Goal: Use online tool/utility: Utilize a website feature to perform a specific function

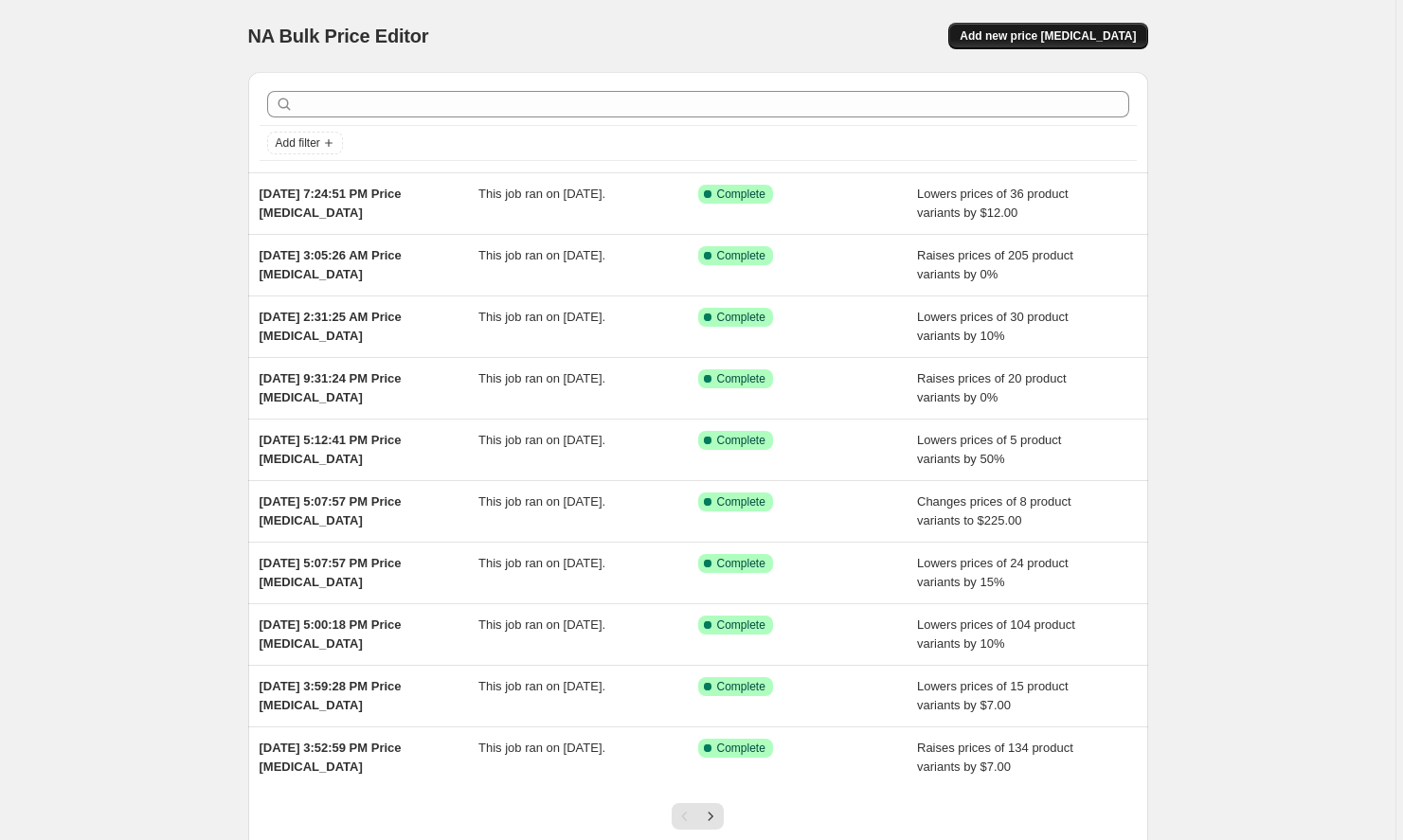
click at [1019, 34] on span "Add new price [MEDICAL_DATA]" at bounding box center [1048, 36] width 176 height 15
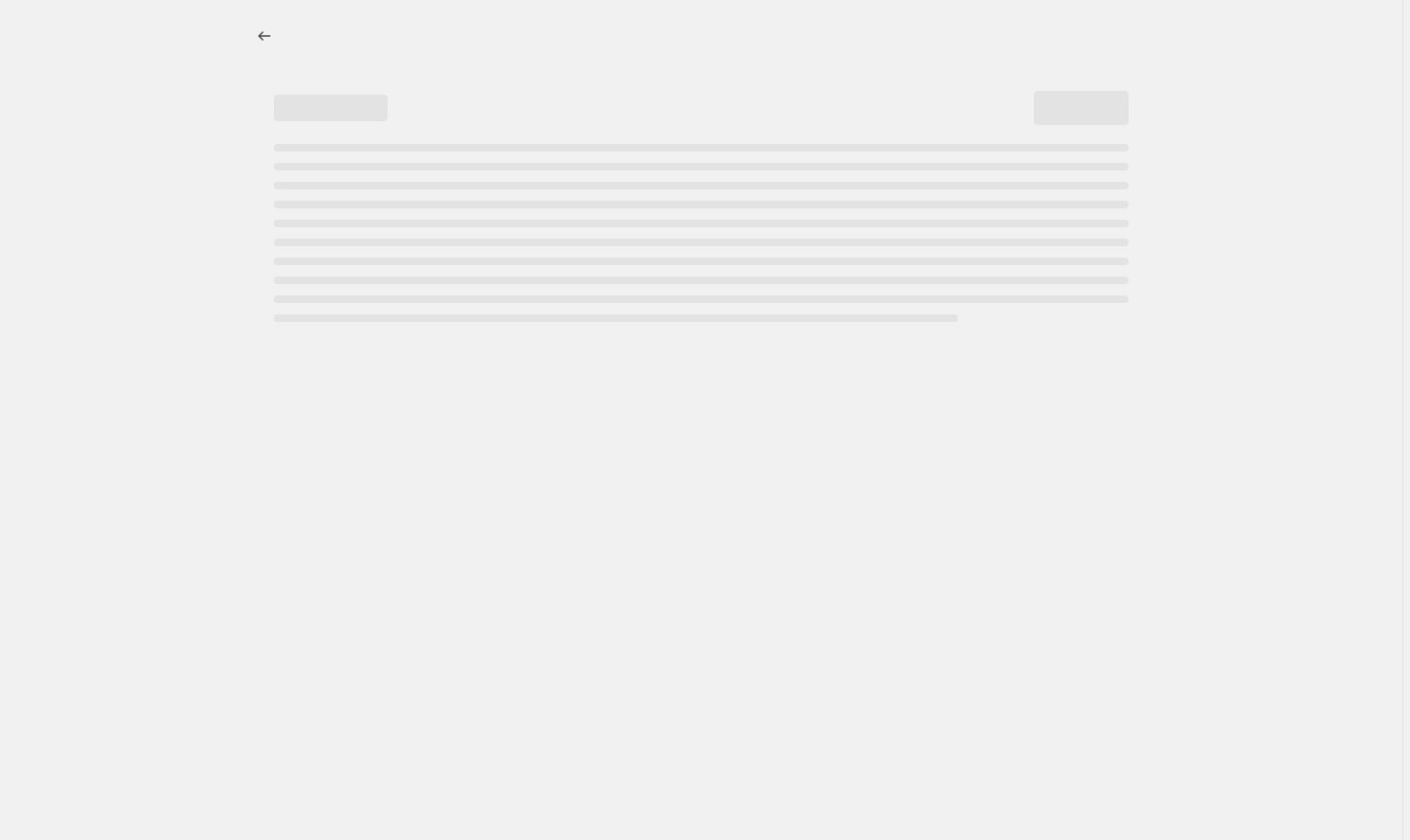
select select "percentage"
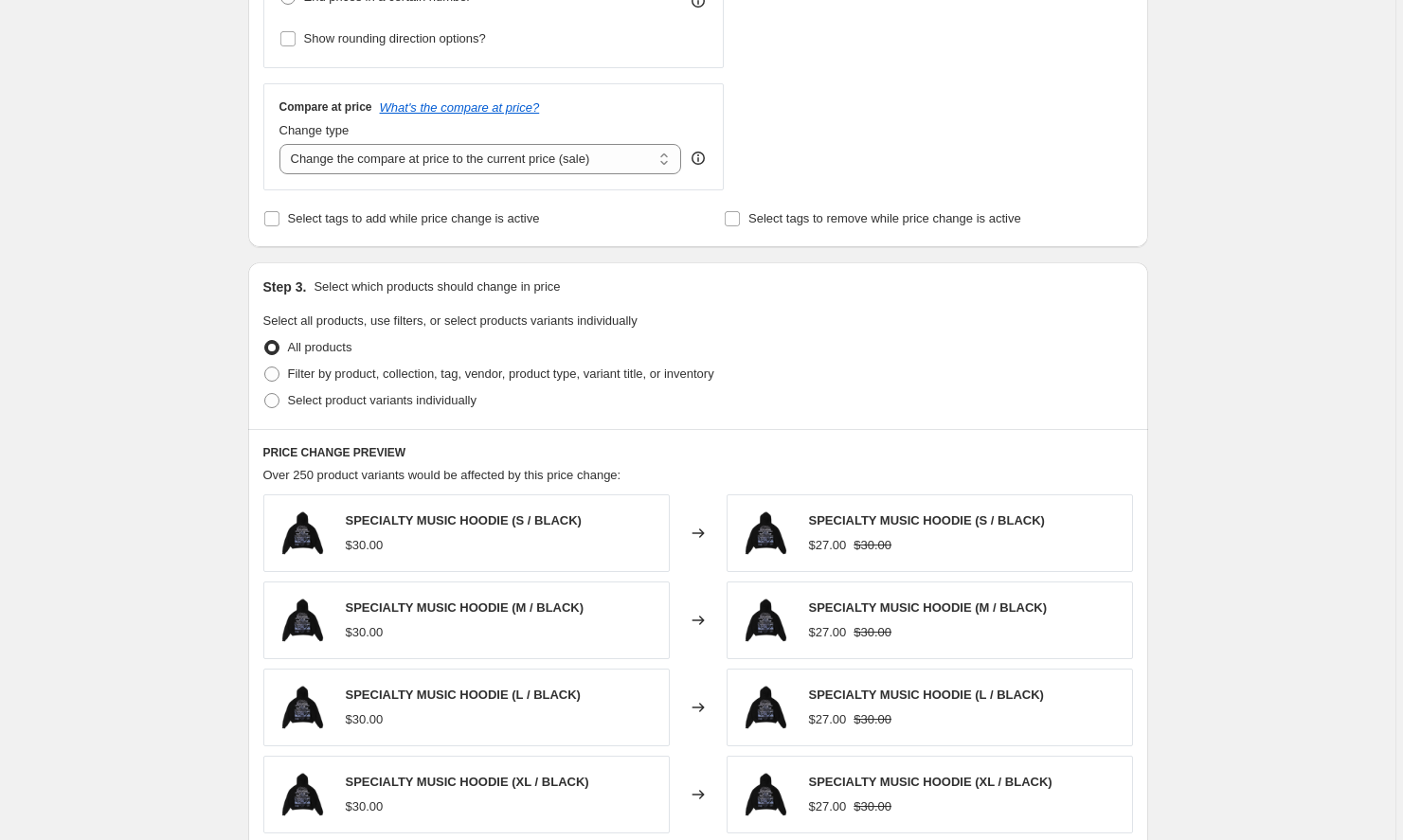
scroll to position [722, 0]
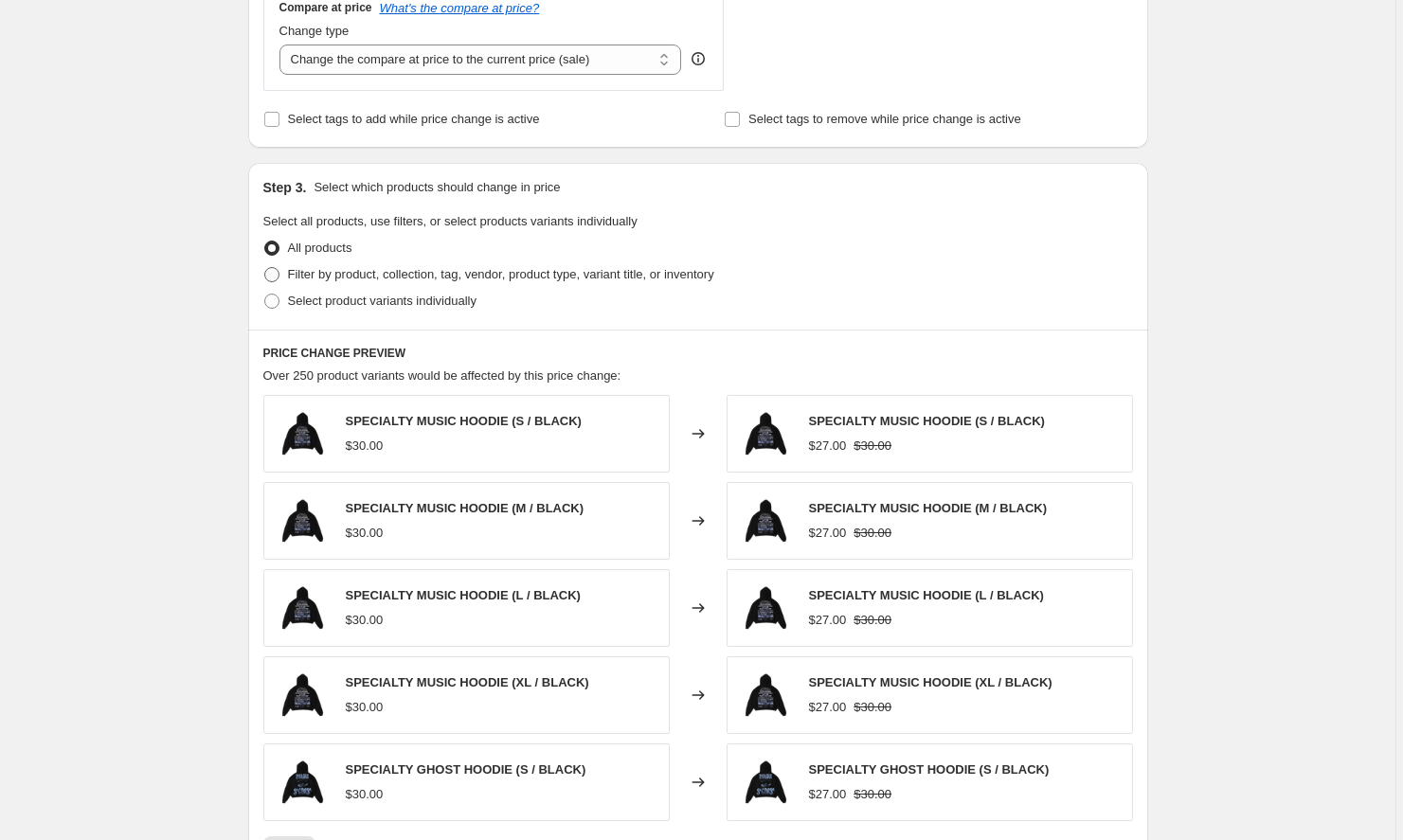
click at [354, 271] on span "Filter by product, collection, tag, vendor, product type, variant title, or inv…" at bounding box center [501, 274] width 426 height 14
click at [265, 268] on input "Filter by product, collection, tag, vendor, product type, variant title, or inv…" at bounding box center [264, 267] width 1 height 1
radio input "true"
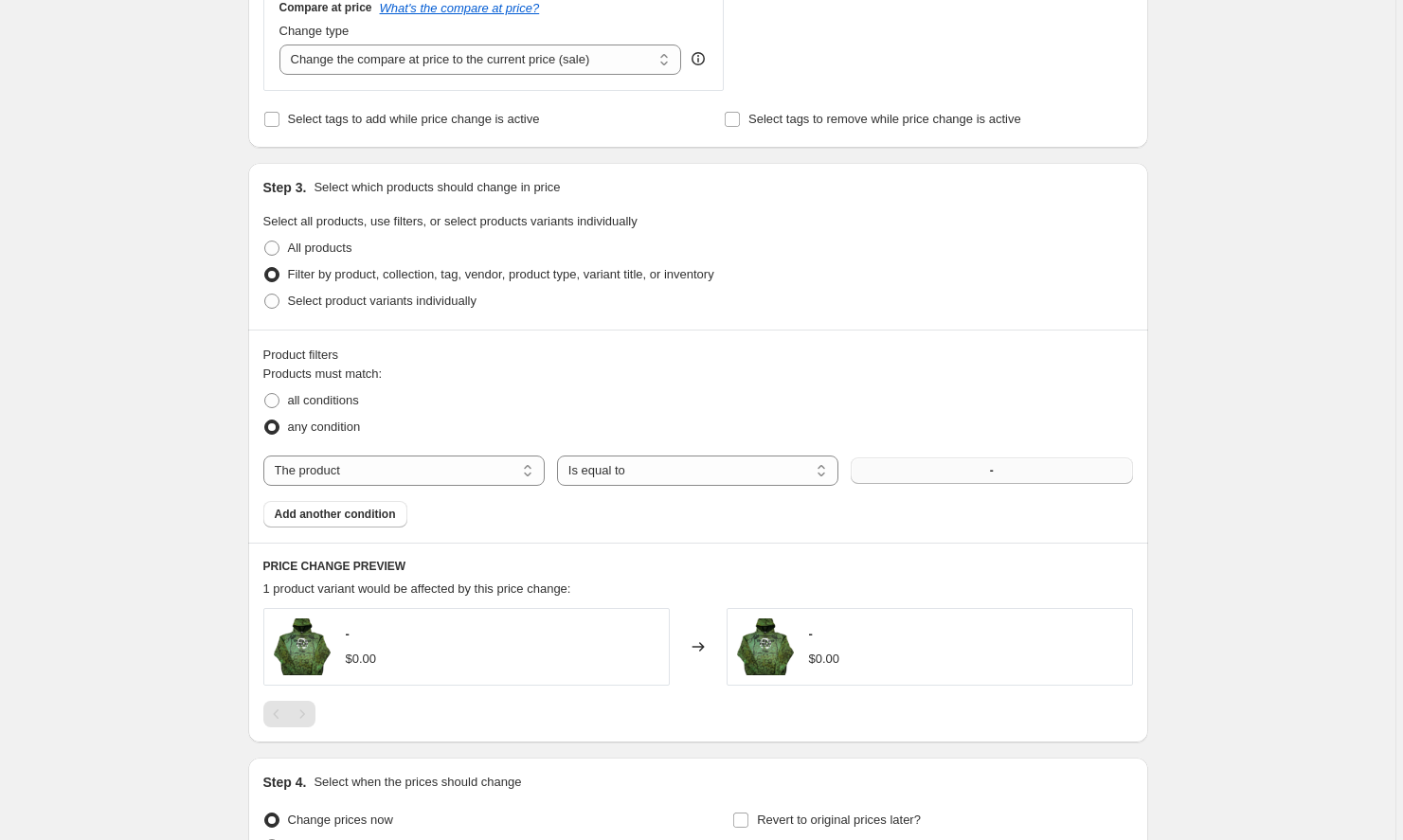
click at [906, 463] on button "-" at bounding box center [991, 471] width 281 height 27
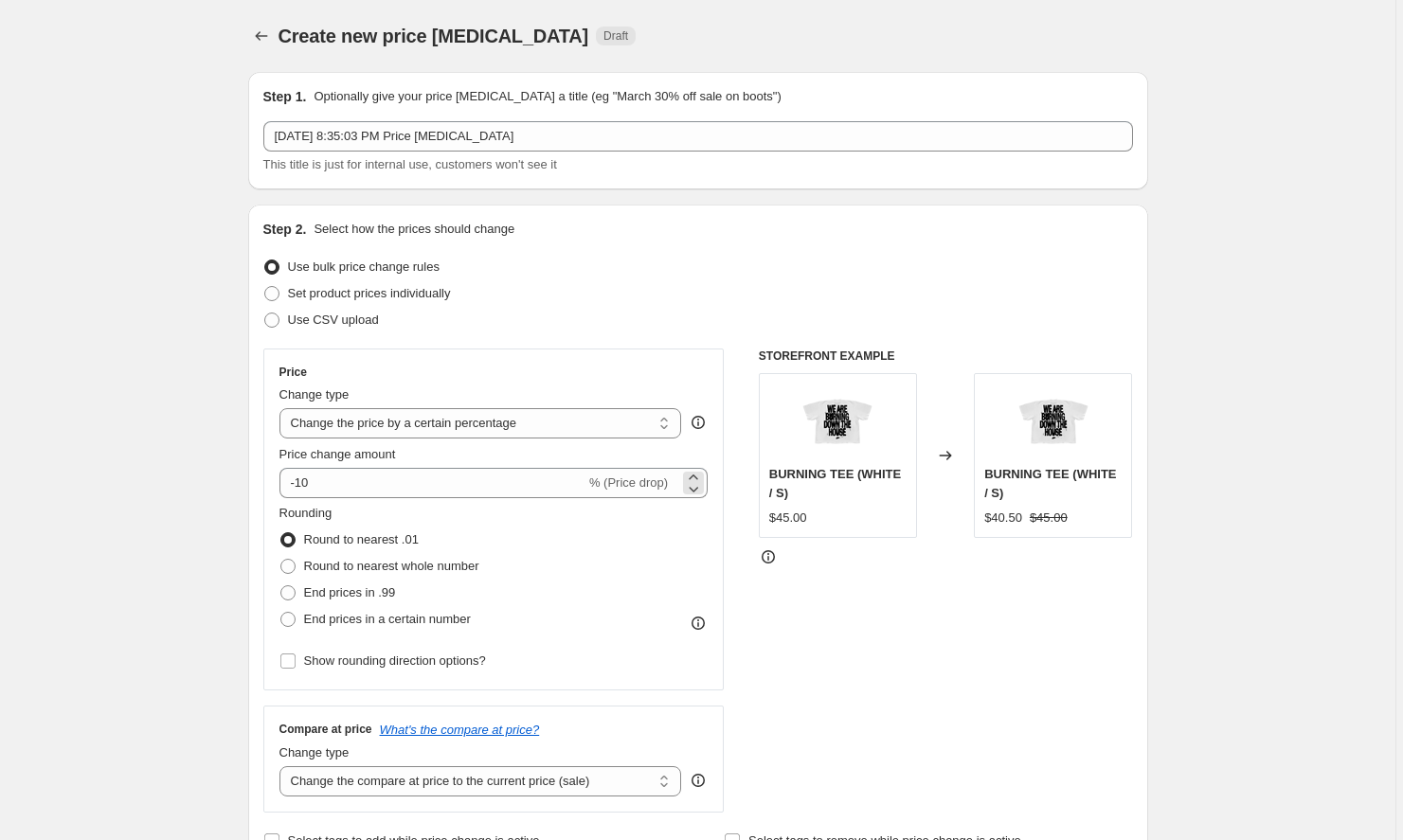
scroll to position [0, 0]
click at [418, 480] on input "-10" at bounding box center [432, 483] width 306 height 31
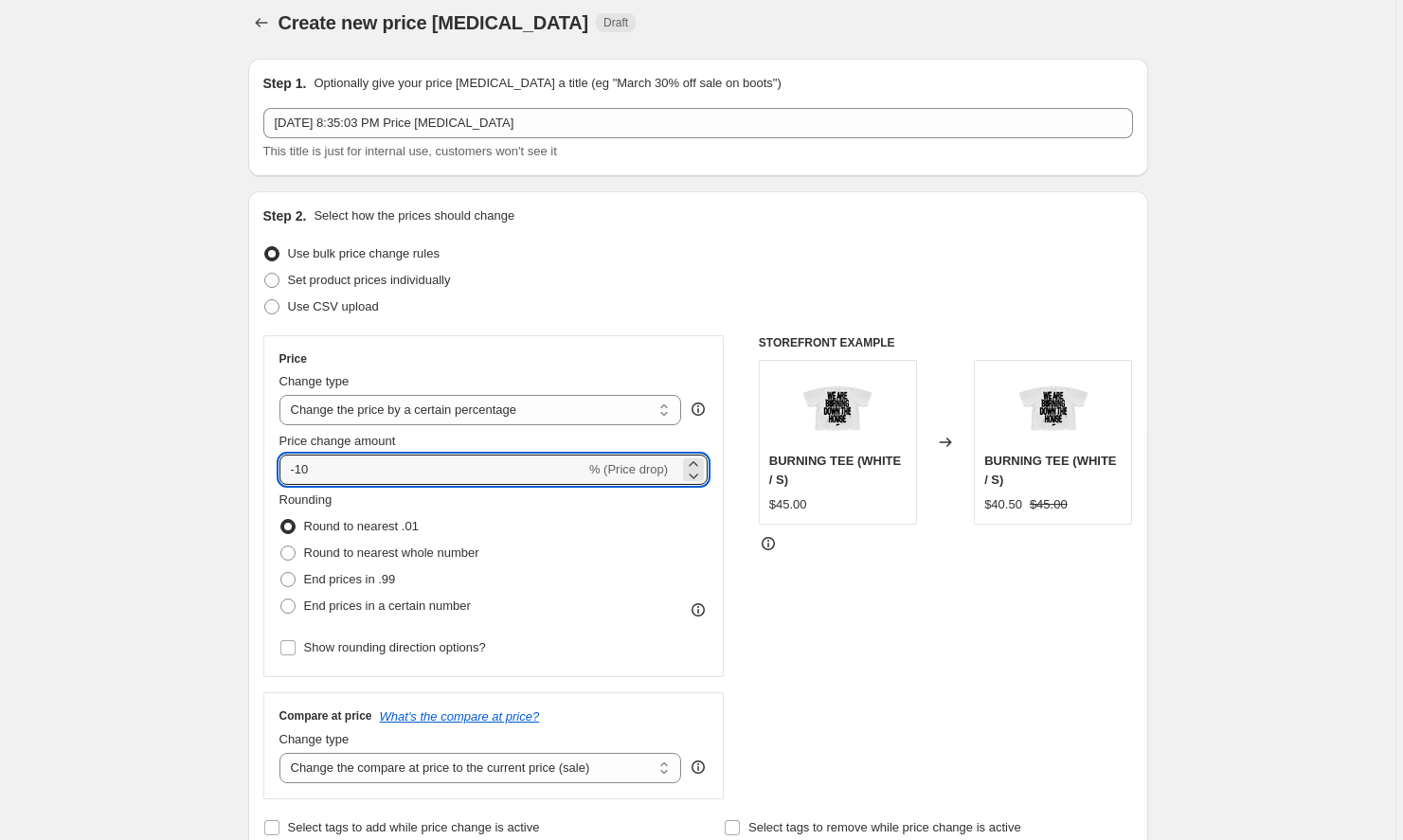
scroll to position [8, 0]
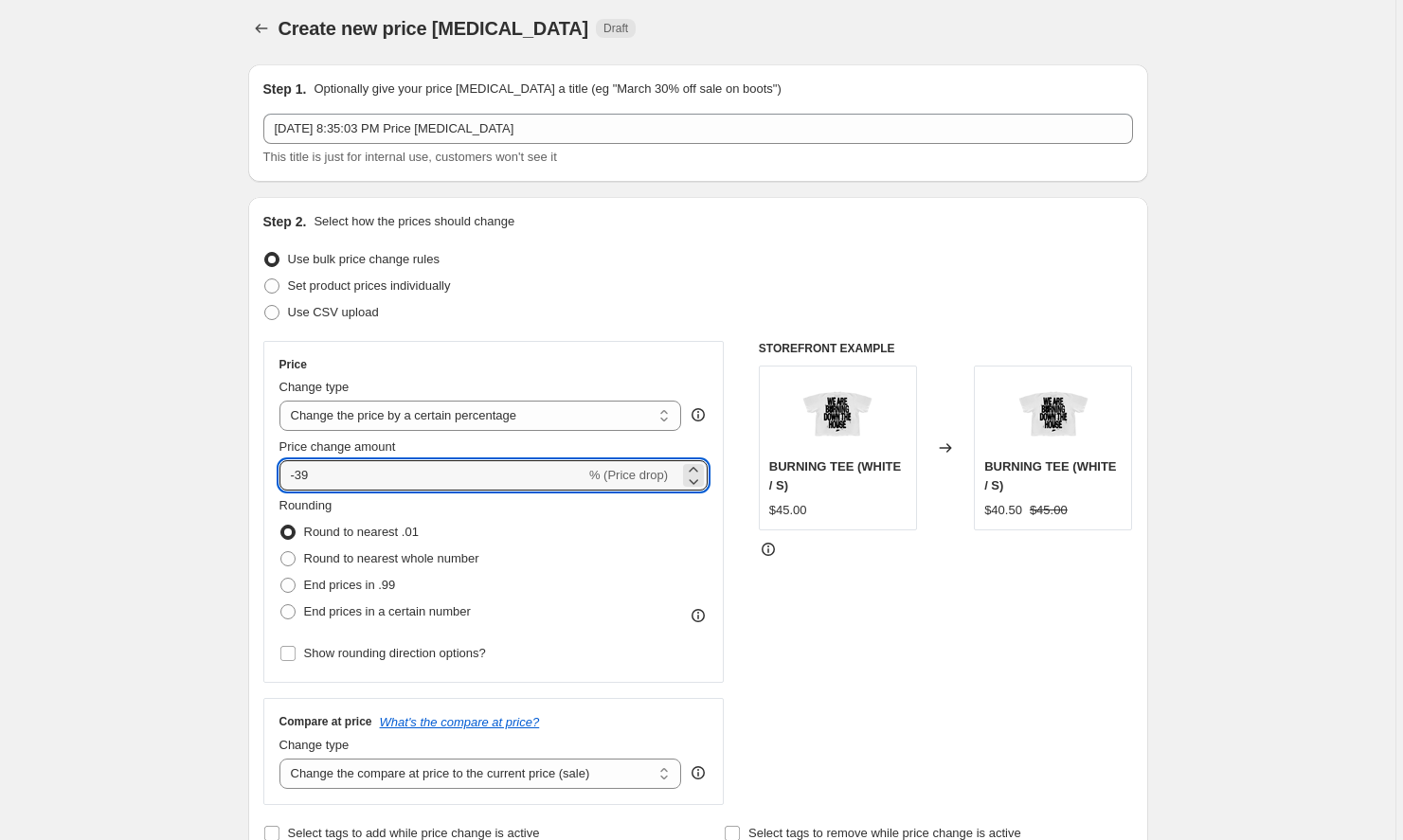
type input "-3"
type input "-15"
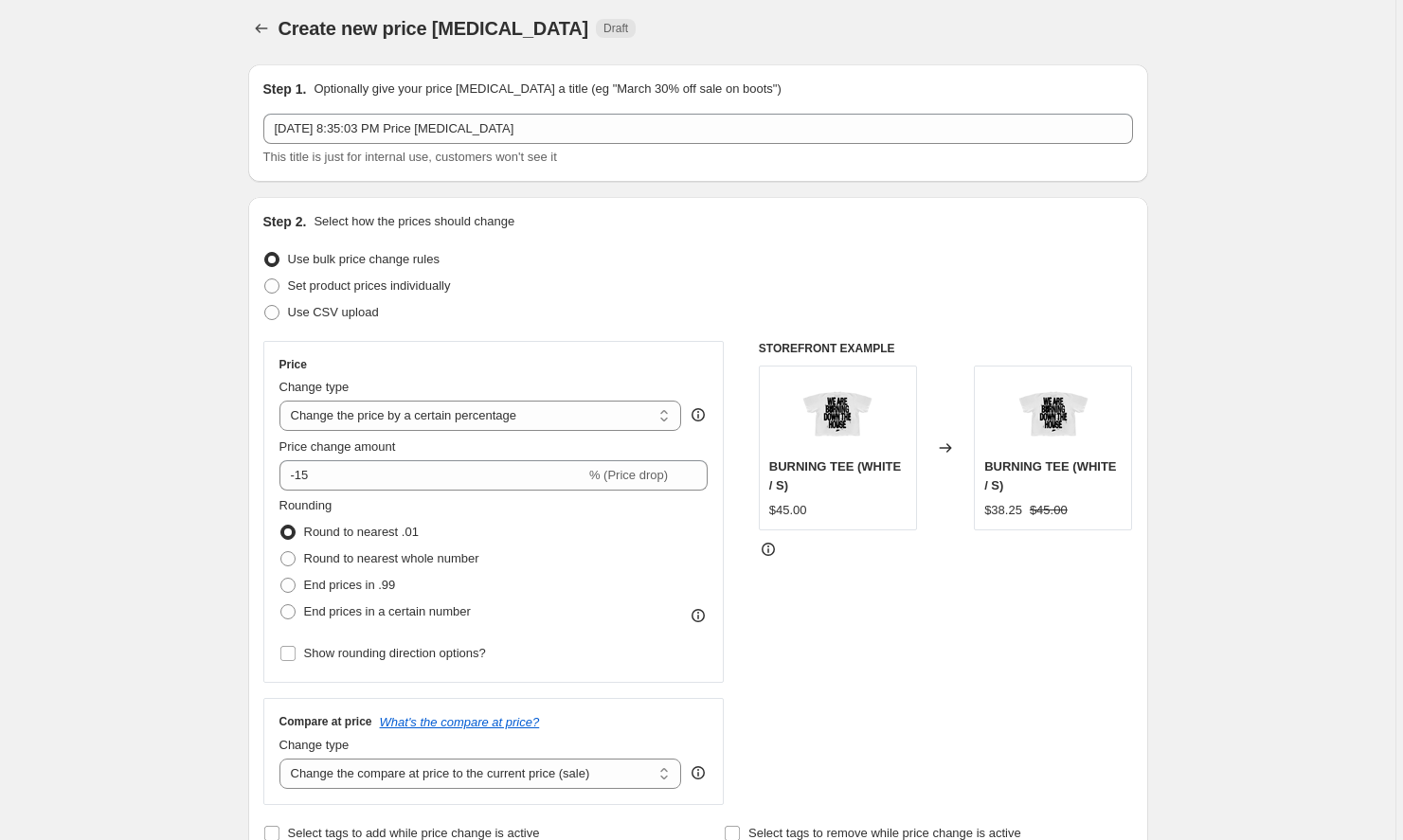
click at [920, 667] on div "STOREFRONT EXAMPLE BURNING TEE (WHITE / S) $45.00 Changed to BURNING TEE (WHITE…" at bounding box center [946, 573] width 374 height 464
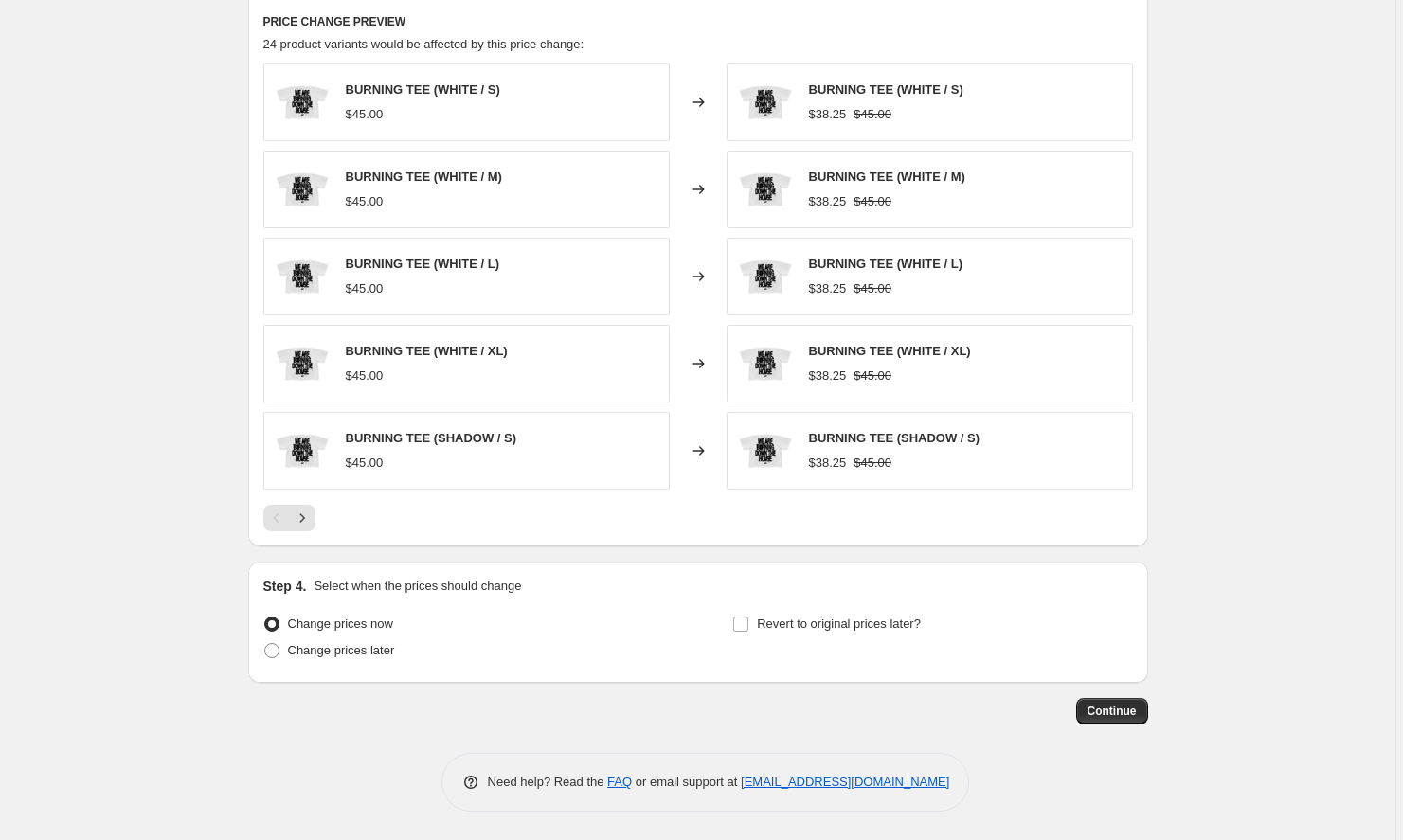
scroll to position [1266, 0]
click at [1103, 715] on span "Continue" at bounding box center [1112, 711] width 49 height 15
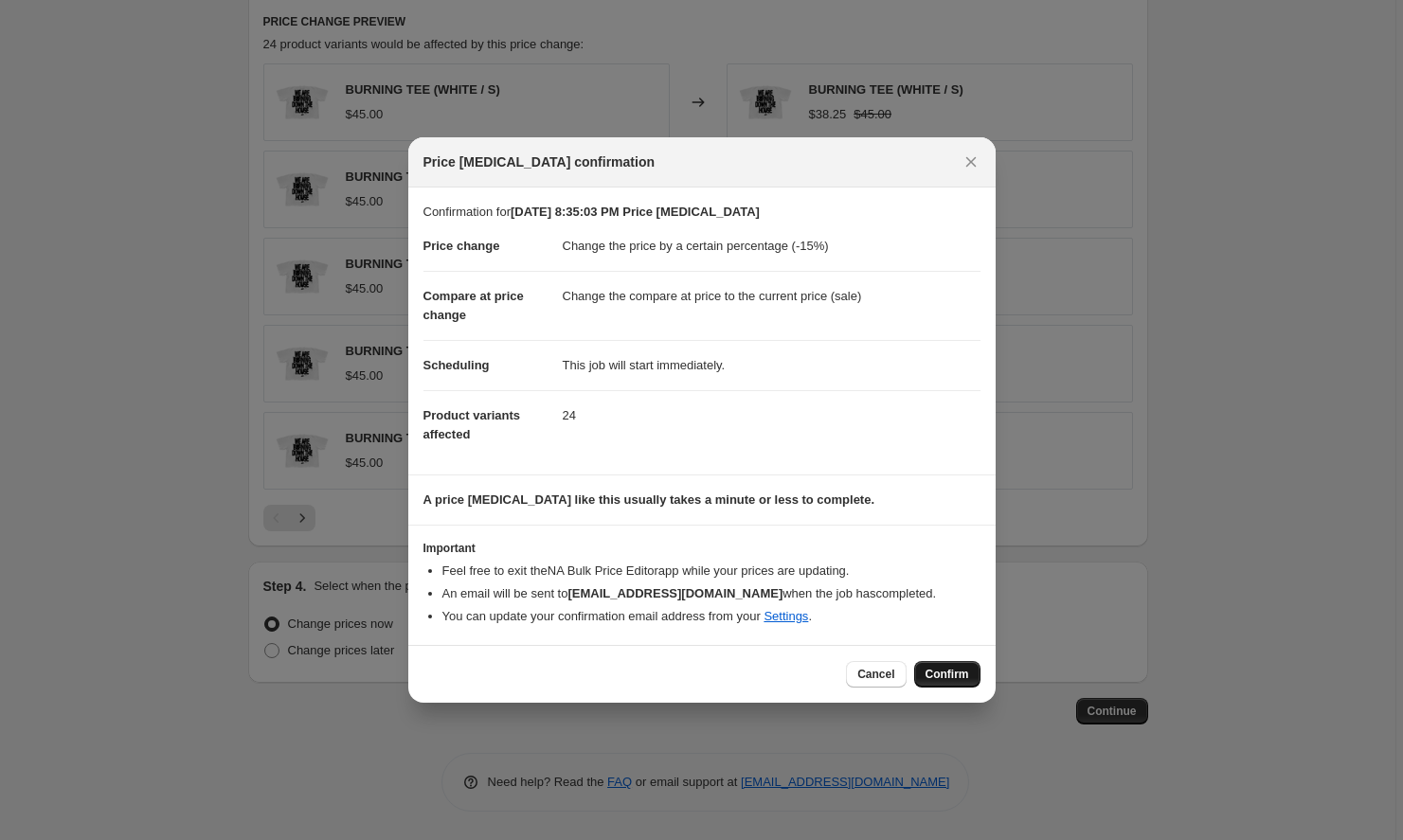
click at [938, 670] on span "Confirm" at bounding box center [948, 674] width 44 height 15
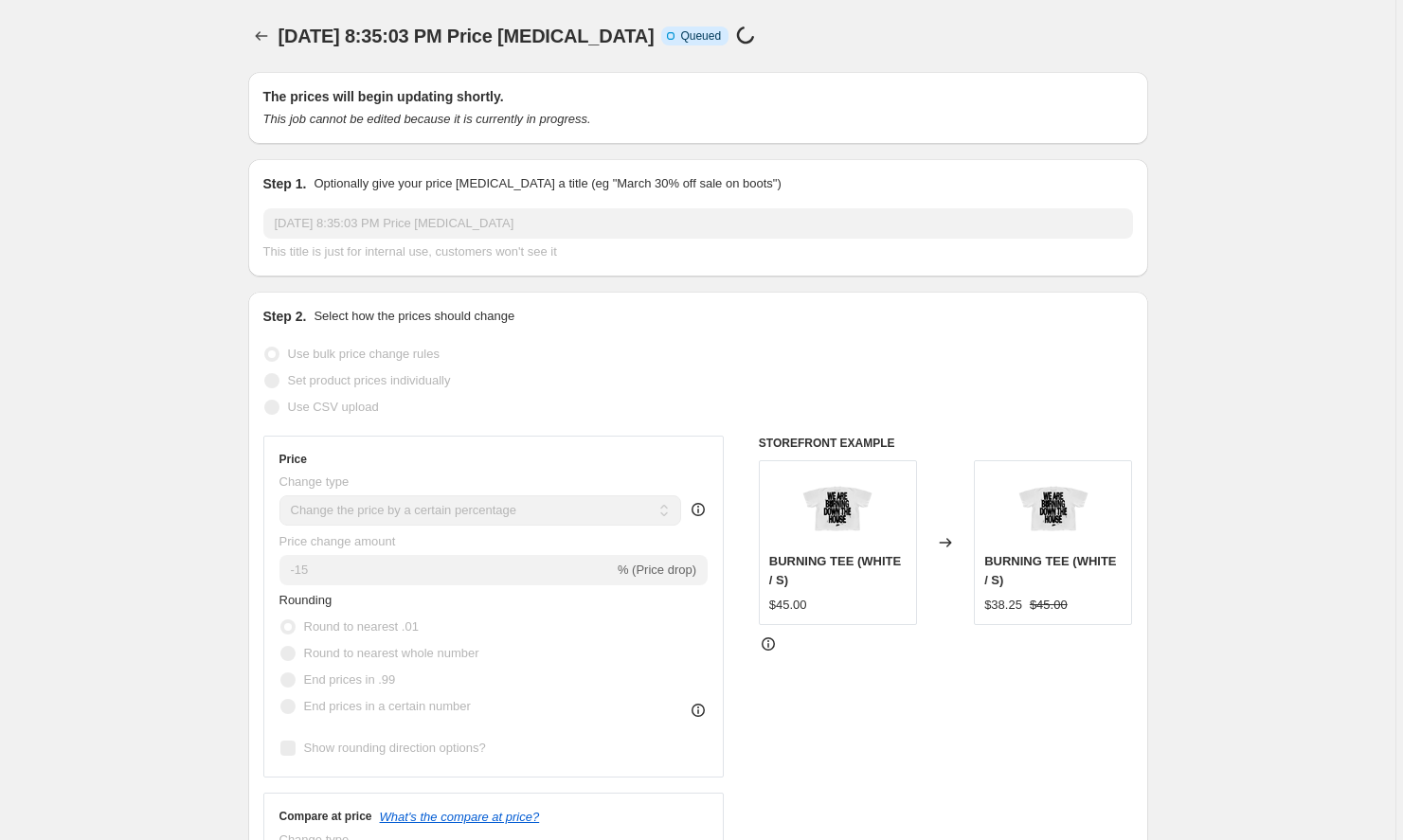
scroll to position [1266, 0]
